Goal: Obtain resource: Download file/media

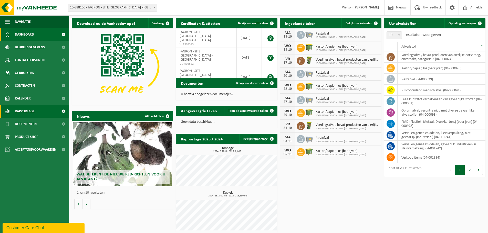
click at [67, 110] on span at bounding box center [64, 111] width 12 height 13
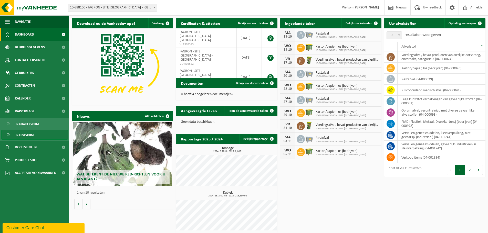
click at [29, 138] on span "In lijstvorm" at bounding box center [25, 135] width 18 height 10
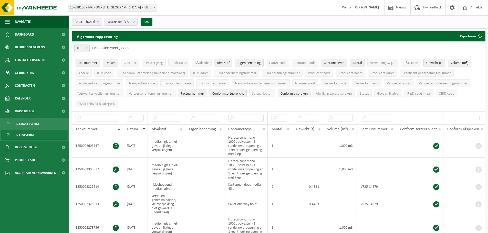
click at [102, 21] on b "submit" at bounding box center [99, 21] width 5 height 7
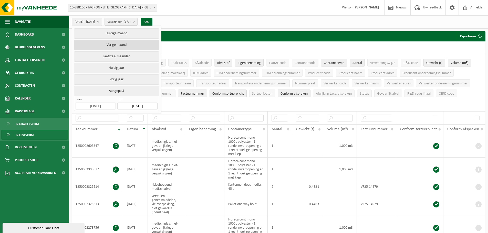
click at [111, 46] on button "Vorige maand" at bounding box center [116, 45] width 85 height 10
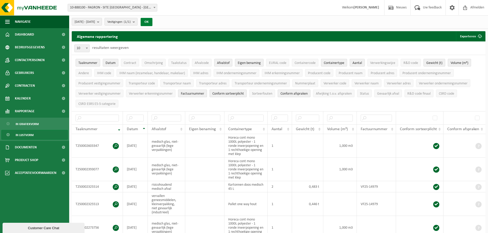
click at [152, 21] on button "OK" at bounding box center [147, 22] width 12 height 8
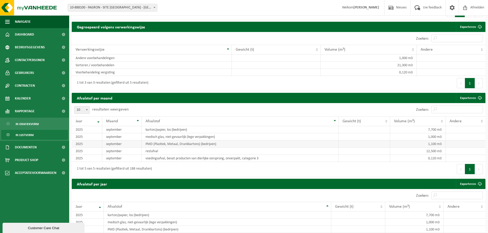
scroll to position [307, 0]
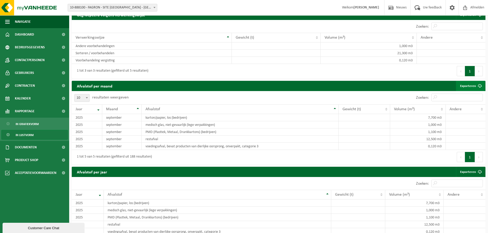
click at [471, 83] on link "Exporteren" at bounding box center [470, 86] width 29 height 10
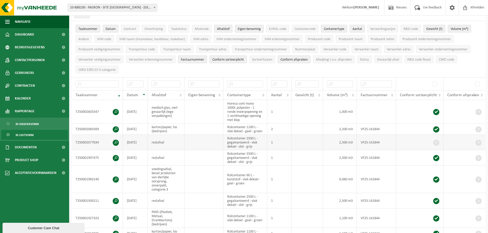
scroll to position [0, 0]
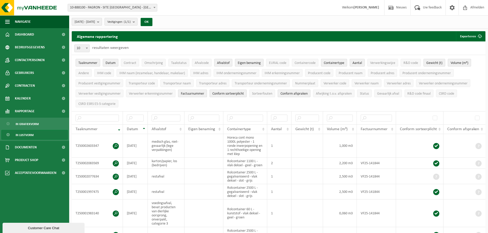
click at [102, 22] on b "submit" at bounding box center [99, 21] width 5 height 7
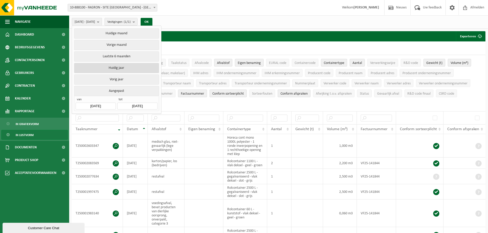
click at [136, 70] on button "Huidig jaar" at bounding box center [116, 68] width 85 height 10
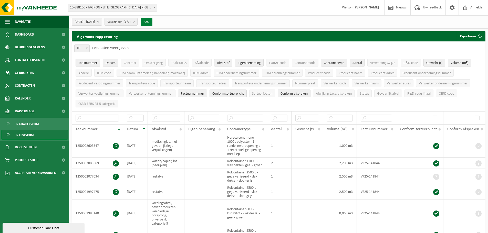
click at [152, 21] on button "OK" at bounding box center [147, 22] width 12 height 8
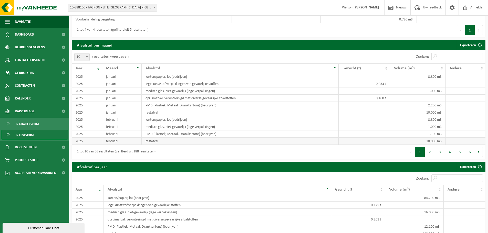
scroll to position [435, 0]
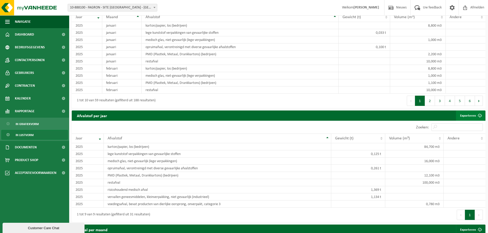
click at [470, 119] on link "Exporteren" at bounding box center [470, 116] width 29 height 10
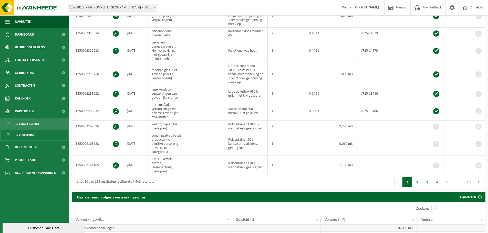
scroll to position [359, 0]
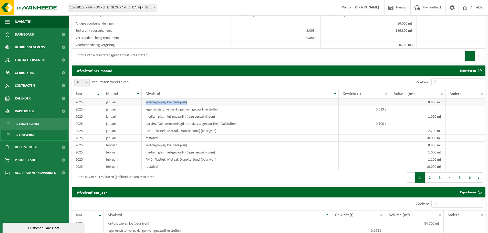
drag, startPoint x: 145, startPoint y: 104, endPoint x: 192, endPoint y: 105, distance: 46.1
type textarea "karton/papier, los (bedrijven)"
click at [192, 104] on td "karton/papier, los (bedrijven)" at bounding box center [240, 102] width 197 height 7
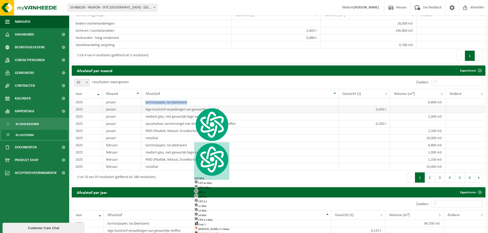
copy td "karton/papier, los (bedrijven)"
click at [454, 83] on input "Zoeken:" at bounding box center [456, 82] width 51 height 8
paste input "karton/papier, los (bedrijven)"
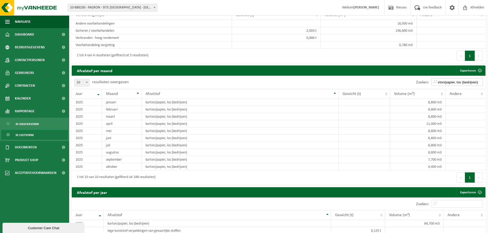
type input "karton/papier, los (bedrijven)"
click at [480, 84] on input "karton/papier, los (bedrijven)" at bounding box center [456, 82] width 51 height 8
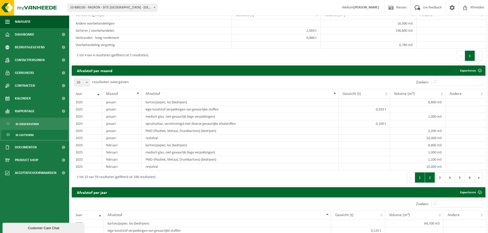
click at [434, 182] on button "2" at bounding box center [430, 178] width 10 height 10
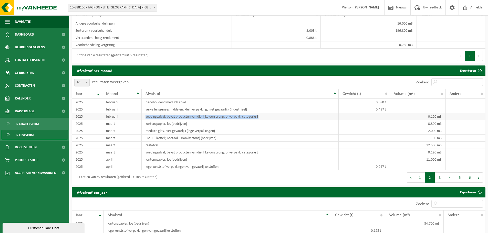
drag, startPoint x: 219, startPoint y: 117, endPoint x: 161, endPoint y: 121, distance: 58.3
click at [145, 120] on td "voedingsafval, bevat producten van dierlijke oorsprong, onverpakt, categorie 3" at bounding box center [240, 116] width 197 height 7
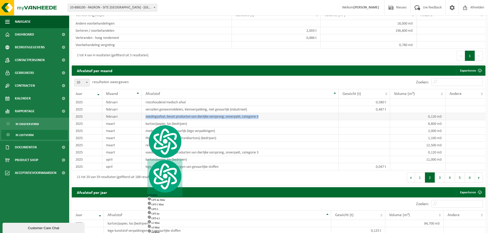
copy td "voedingsafval, bevat producten van dierlijke oorsprong, onverpakt, categorie 3"
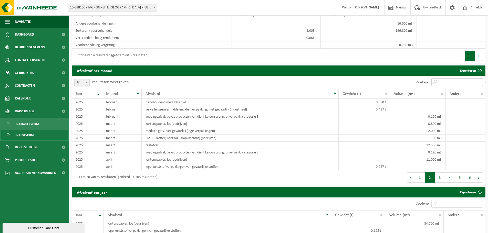
paste input "voedingsafval, bevat producten van dierlijke oorsprong, onverpakt, categorie 3"
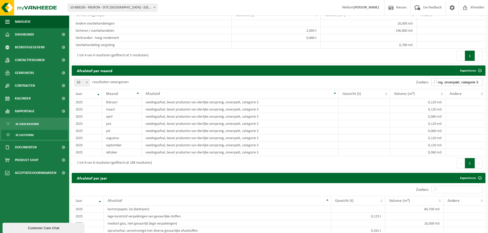
type input "voedingsafval, bevat producten van dierlijke oorsprong, onverpakt, categorie 3"
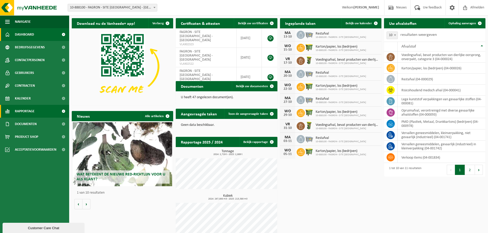
click at [22, 112] on span "Rapportage" at bounding box center [25, 111] width 20 height 13
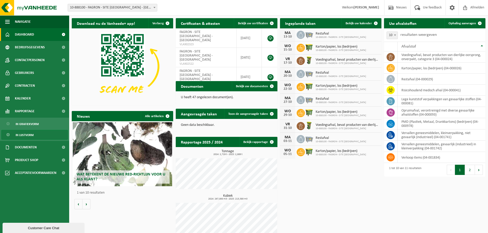
click at [39, 136] on link "In lijstvorm" at bounding box center [34, 135] width 67 height 10
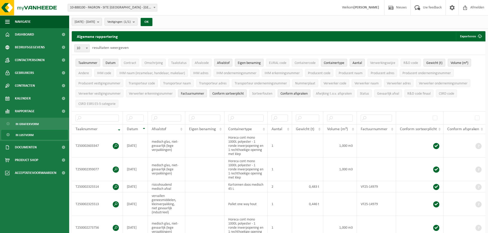
click at [102, 23] on b "submit" at bounding box center [99, 21] width 5 height 7
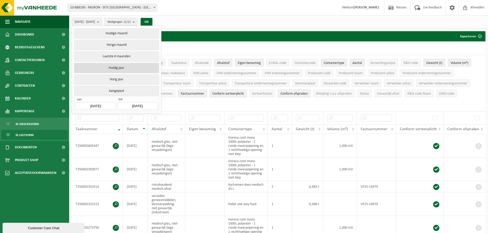
click at [112, 63] on button "Huidig jaar" at bounding box center [116, 68] width 85 height 10
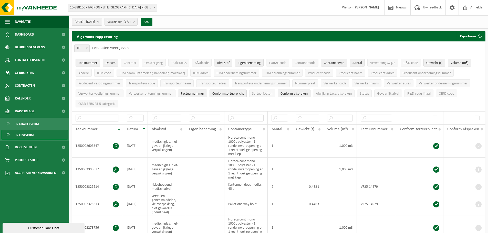
click at [102, 22] on b "submit" at bounding box center [99, 21] width 5 height 7
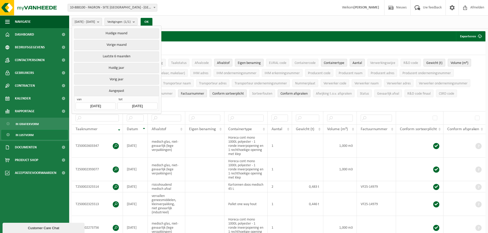
click at [141, 107] on input "[DATE]" at bounding box center [137, 106] width 40 height 7
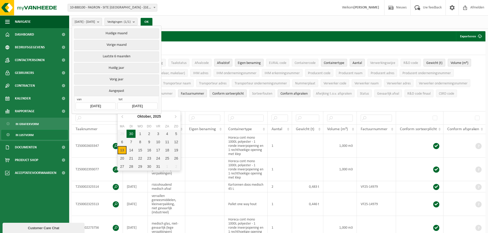
click at [130, 134] on div "30" at bounding box center [131, 134] width 9 height 8
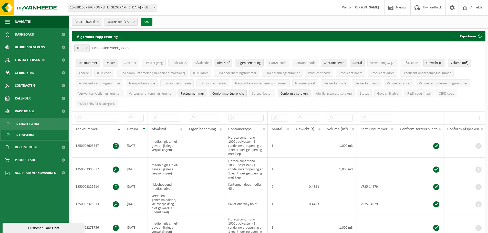
click at [152, 24] on button "OK" at bounding box center [147, 22] width 12 height 8
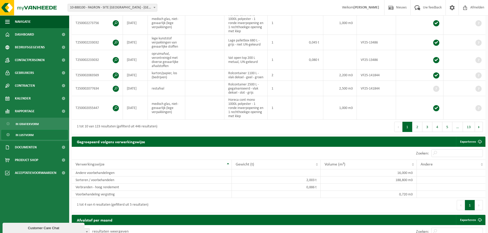
scroll to position [333, 0]
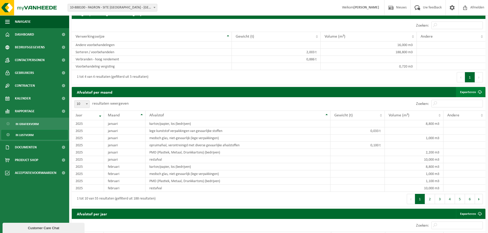
click at [477, 96] on span at bounding box center [480, 92] width 10 height 10
click at [430, 204] on button "2" at bounding box center [430, 199] width 10 height 10
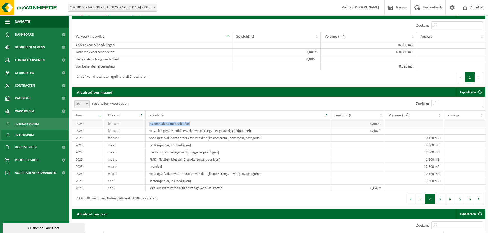
drag, startPoint x: 201, startPoint y: 128, endPoint x: 138, endPoint y: 123, distance: 63.4
type textarea "risicohoudend medisch afval"
click at [138, 123] on tr "[DATE] risicohoudend medisch afval 0,580 t" at bounding box center [279, 123] width 414 height 7
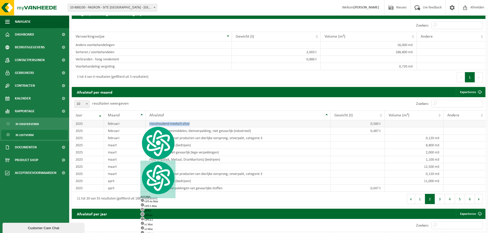
copy tr "risicohoudend medisch afval"
click at [452, 106] on input "Zoeken:" at bounding box center [456, 104] width 51 height 8
paste input "risicohoudend medisch afval"
type input "risicohoudend medisch afval"
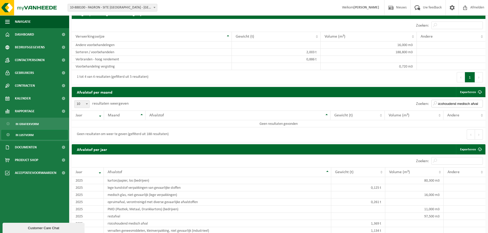
click at [480, 107] on input "risicohoudend medisch afval" at bounding box center [456, 104] width 51 height 8
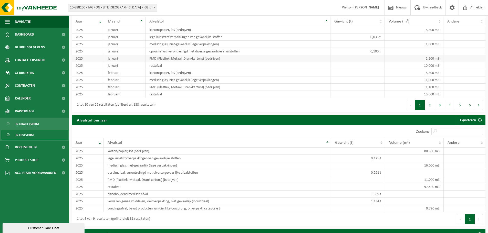
scroll to position [435, 0]
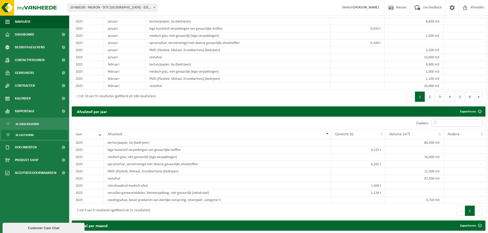
click at [469, 123] on input "Zoeken:" at bounding box center [456, 123] width 51 height 8
paste input "risicohoudend medisch afval"
type input "risicohoudend medisch afval"
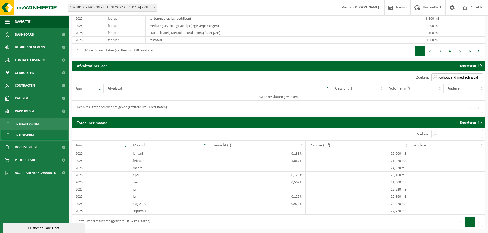
scroll to position [483, 0]
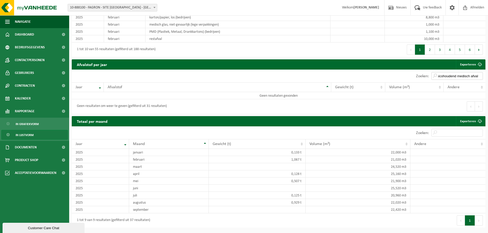
drag, startPoint x: 479, startPoint y: 81, endPoint x: 480, endPoint y: 78, distance: 3.1
click at [479, 80] on input "risicohoudend medisch afval" at bounding box center [456, 76] width 51 height 8
click at [478, 78] on input "risicohoudend medisch afval" at bounding box center [456, 76] width 51 height 8
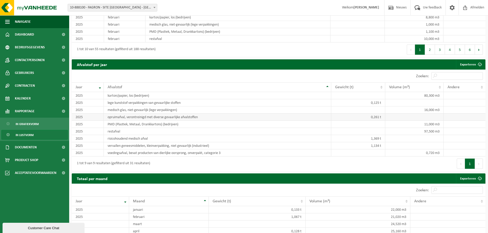
click at [323, 121] on td "opruimafval, verontreinigd met diverse gevaarlijke afvalstoffen" at bounding box center [217, 117] width 227 height 7
click at [457, 78] on input "Zoeken:" at bounding box center [456, 76] width 51 height 8
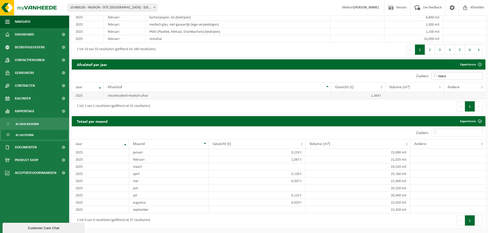
type input "risico"
click at [137, 99] on td "risicohoudend medisch afval" at bounding box center [217, 95] width 227 height 7
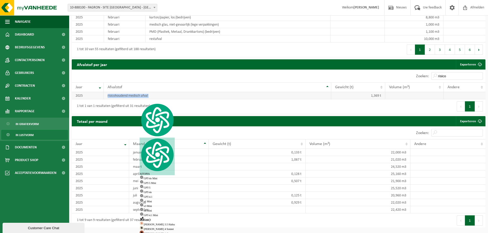
click at [137, 99] on td "risicohoudend medisch afval" at bounding box center [217, 95] width 227 height 7
click at [137, 97] on td "risicohoudend medisch afval" at bounding box center [217, 95] width 227 height 7
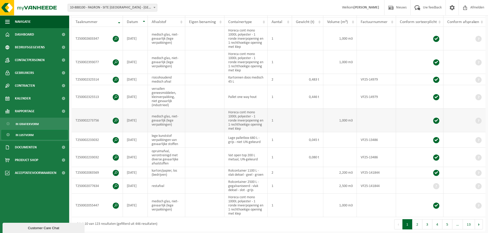
scroll to position [98, 0]
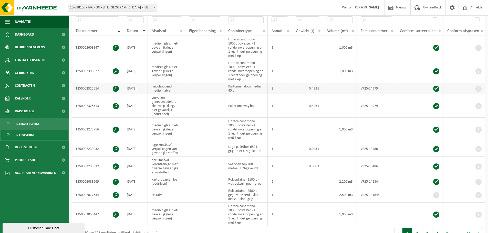
click at [376, 87] on td "VF25-14979" at bounding box center [376, 88] width 39 height 11
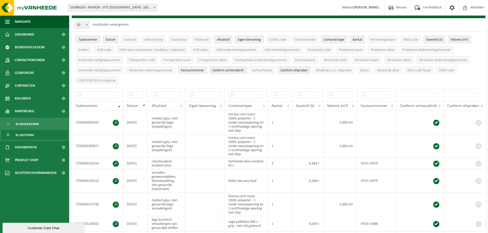
scroll to position [0, 0]
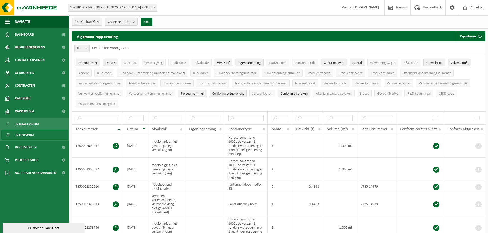
click at [294, 93] on span "Conform afspraken" at bounding box center [293, 94] width 27 height 4
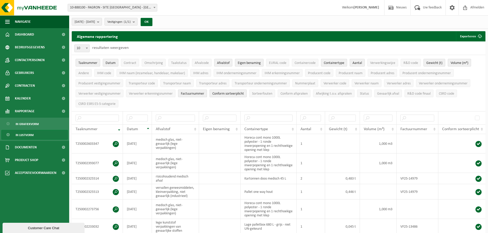
click at [229, 93] on span "Conform sorteerplicht" at bounding box center [228, 94] width 32 height 4
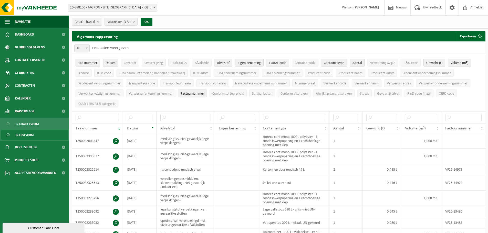
click at [269, 62] on button "EURAL code" at bounding box center [277, 63] width 23 height 8
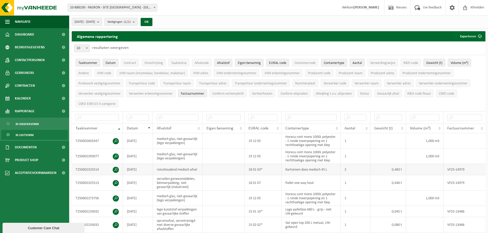
click at [262, 168] on td "18 01 03*" at bounding box center [263, 169] width 37 height 11
click at [378, 64] on span "Verwerkingswijze" at bounding box center [382, 63] width 25 height 4
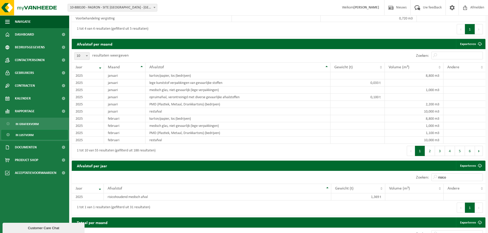
scroll to position [333, 0]
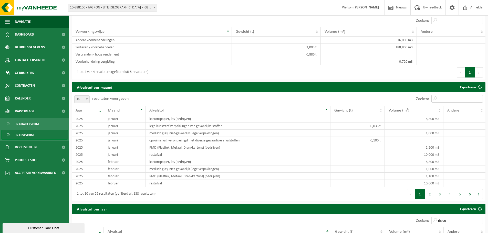
click at [443, 98] on input "Zoeken:" at bounding box center [456, 99] width 51 height 8
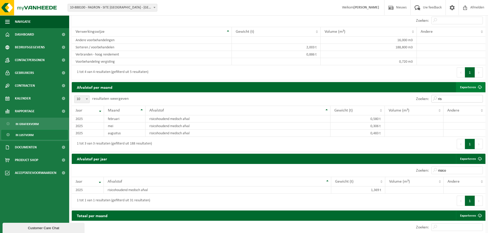
type input "ris"
click at [473, 86] on link "Exporteren" at bounding box center [470, 87] width 29 height 10
